Goal: Task Accomplishment & Management: Manage account settings

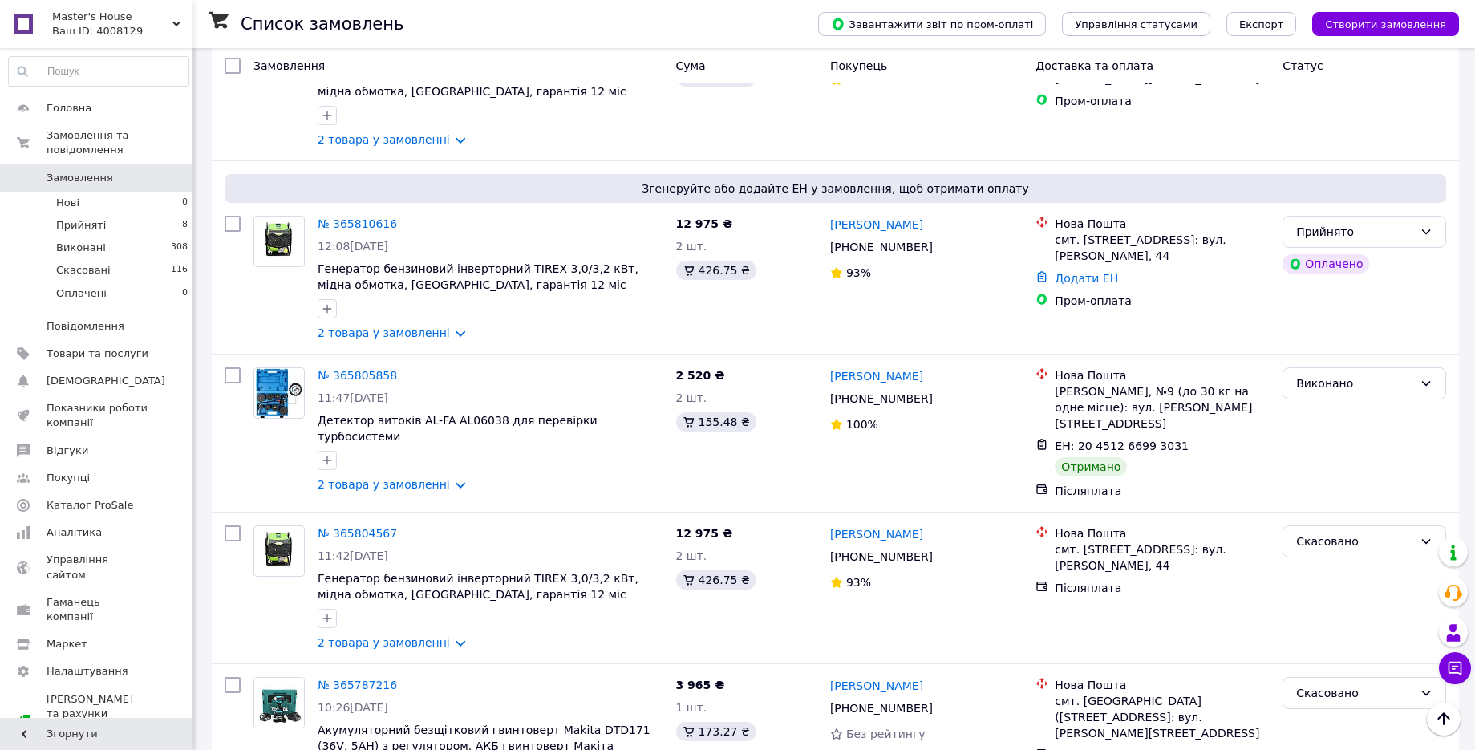
scroll to position [902, 0]
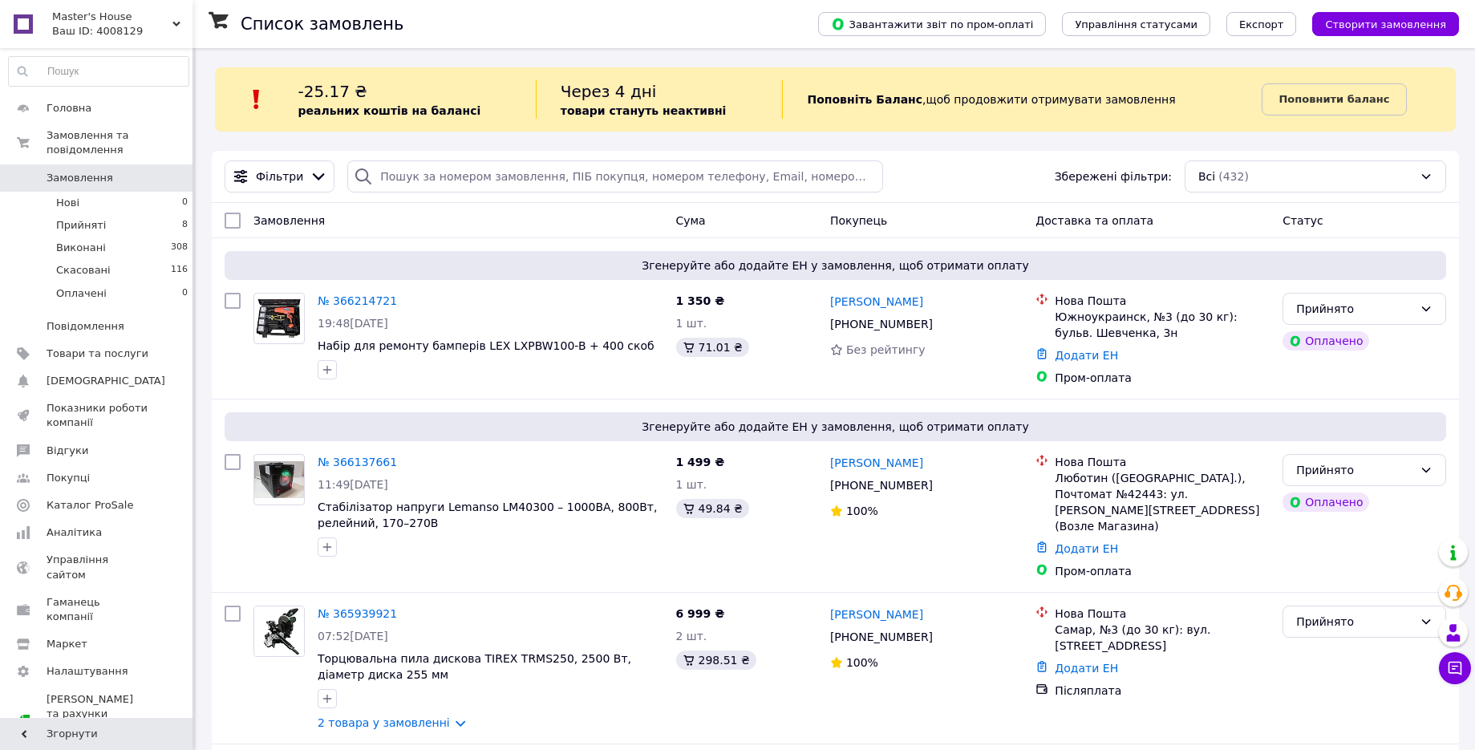
click at [155, 164] on link "Замовлення 0" at bounding box center [98, 177] width 197 height 27
click at [150, 218] on li "Прийняті 8" at bounding box center [98, 225] width 197 height 22
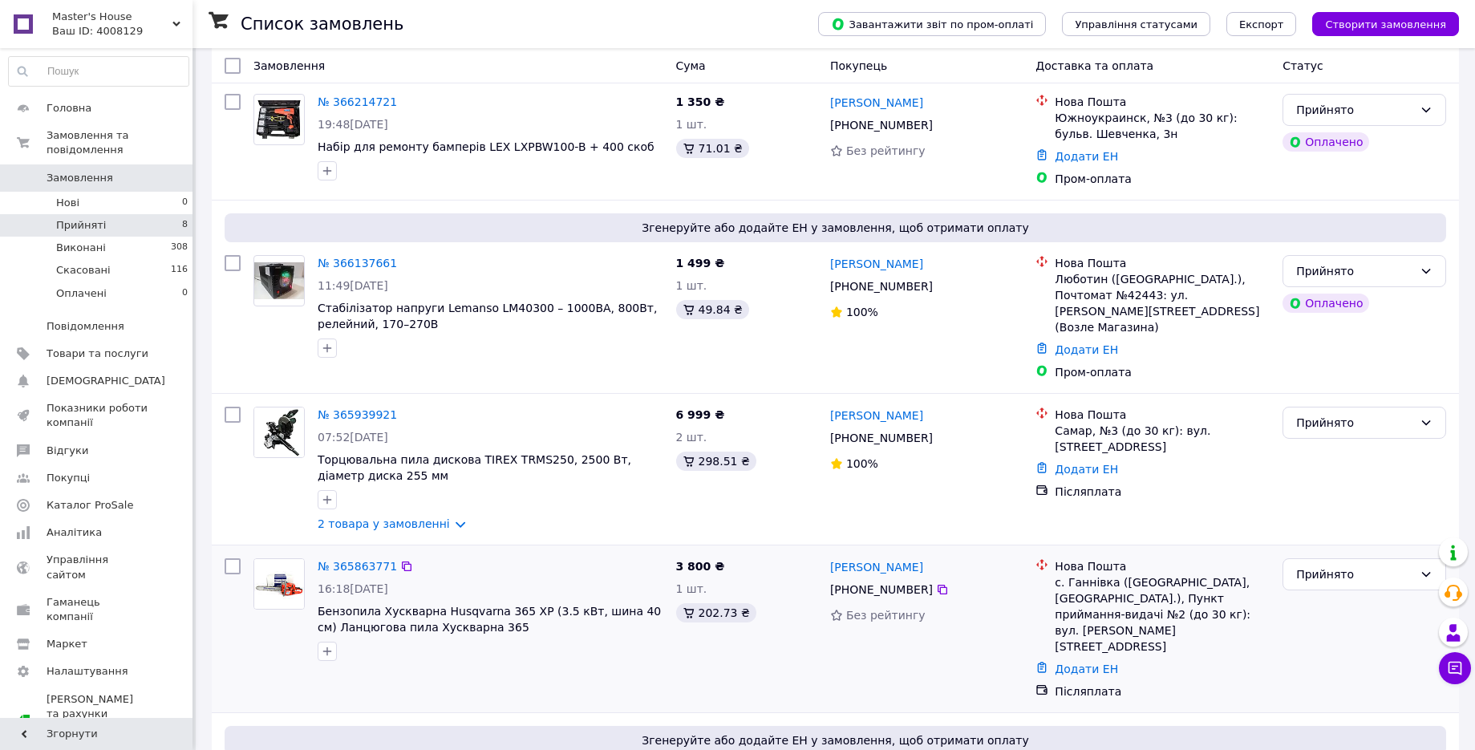
scroll to position [301, 0]
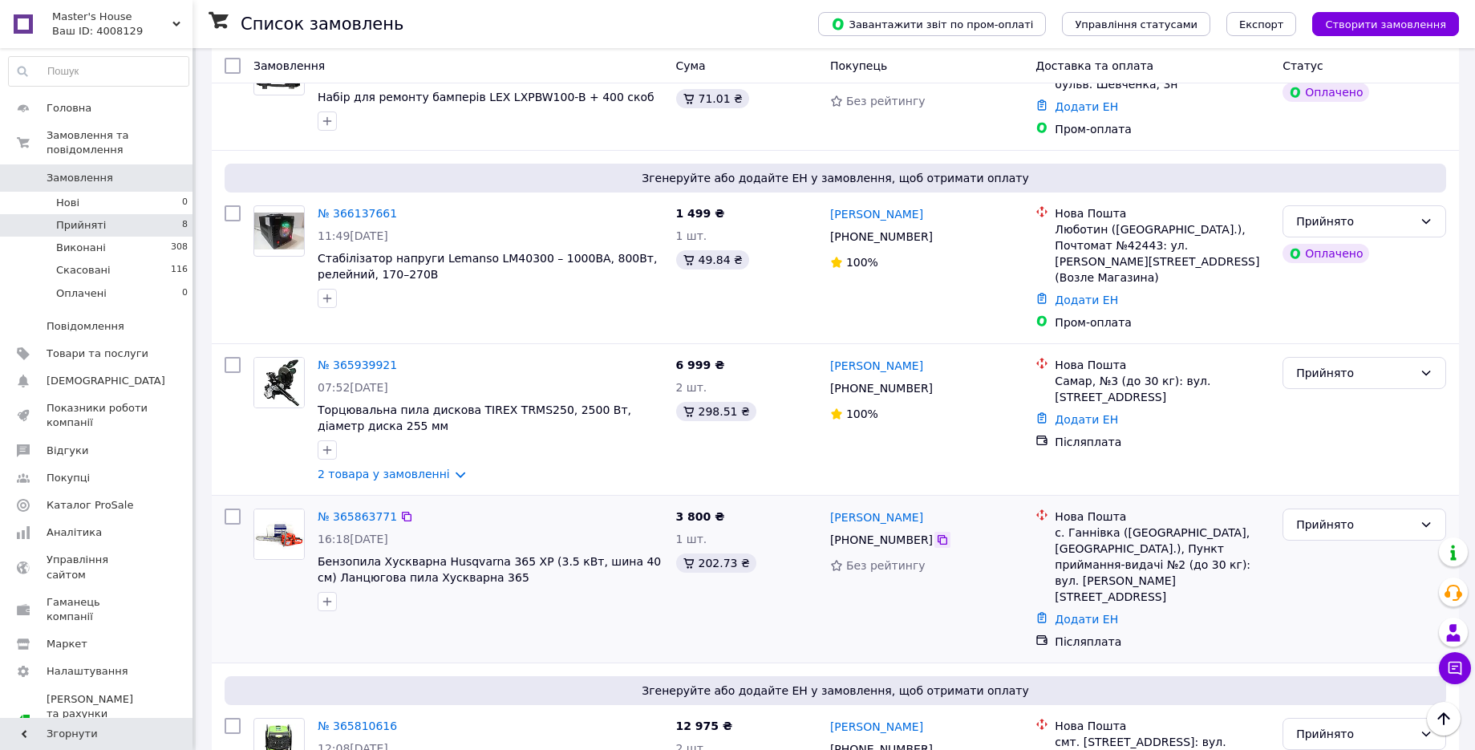
click at [936, 533] on icon at bounding box center [942, 539] width 13 height 13
click at [1100, 613] on link "Додати ЕН" at bounding box center [1086, 619] width 63 height 13
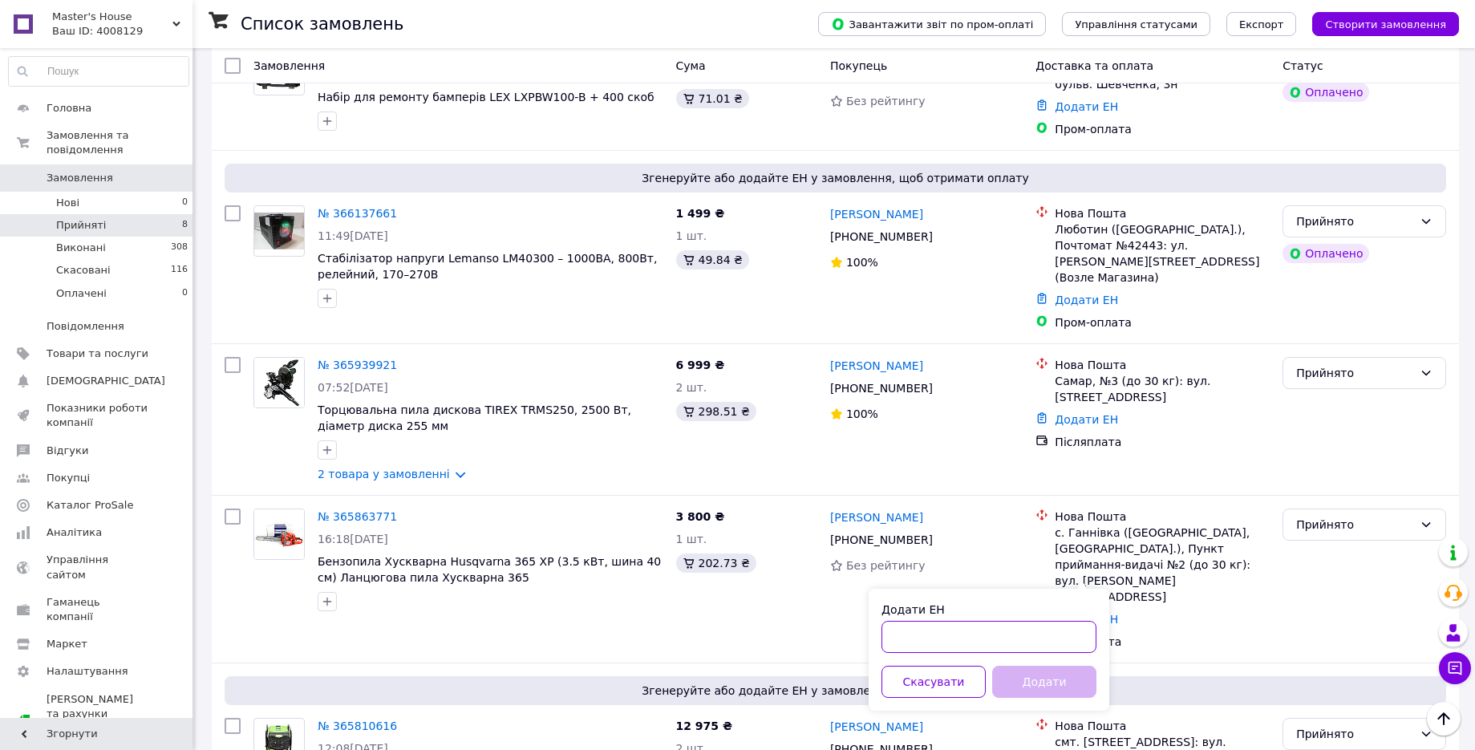
click at [1028, 646] on input "Додати ЕН" at bounding box center [988, 637] width 215 height 32
paste input "20451268411589"
type input "20451268411589"
click at [1047, 689] on button "Додати" at bounding box center [1044, 682] width 104 height 32
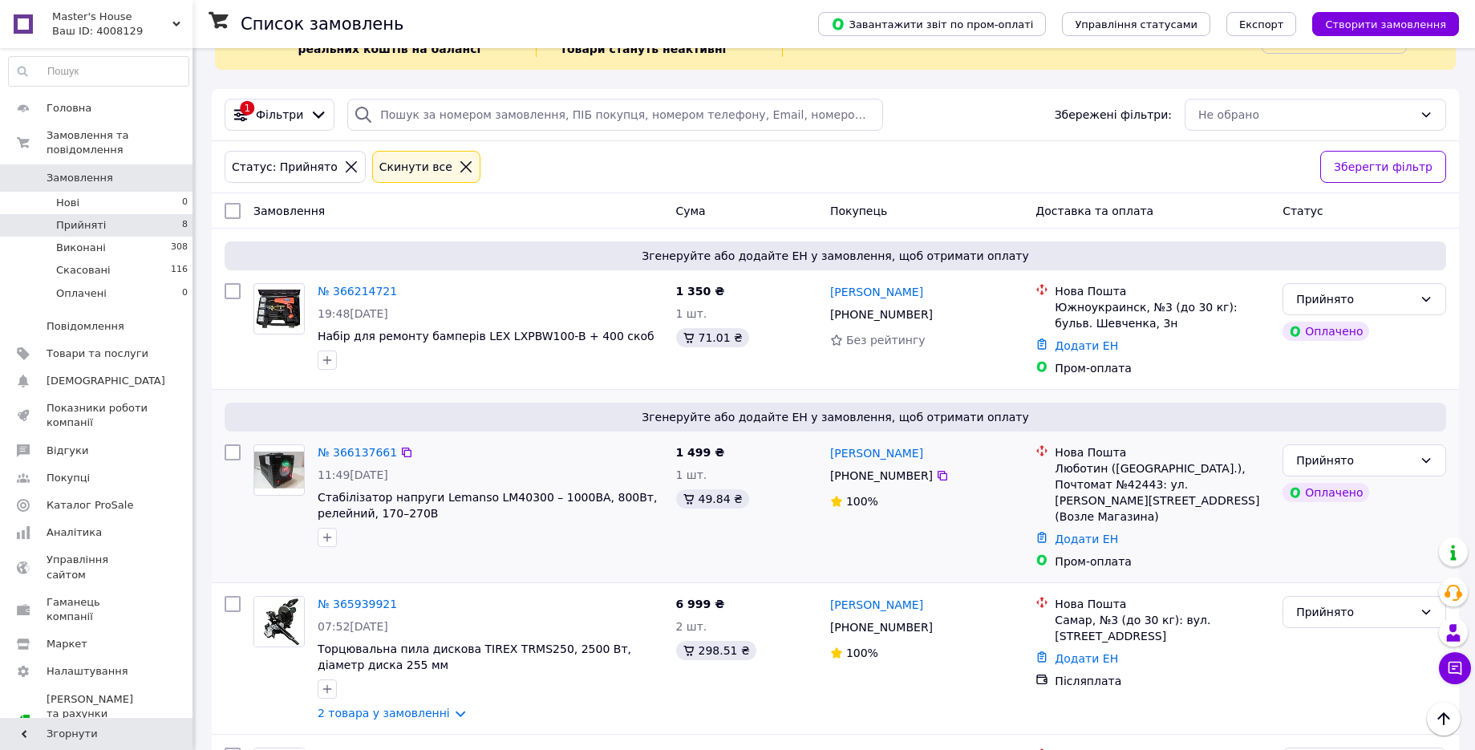
scroll to position [0, 0]
